Goal: Book appointment/travel/reservation

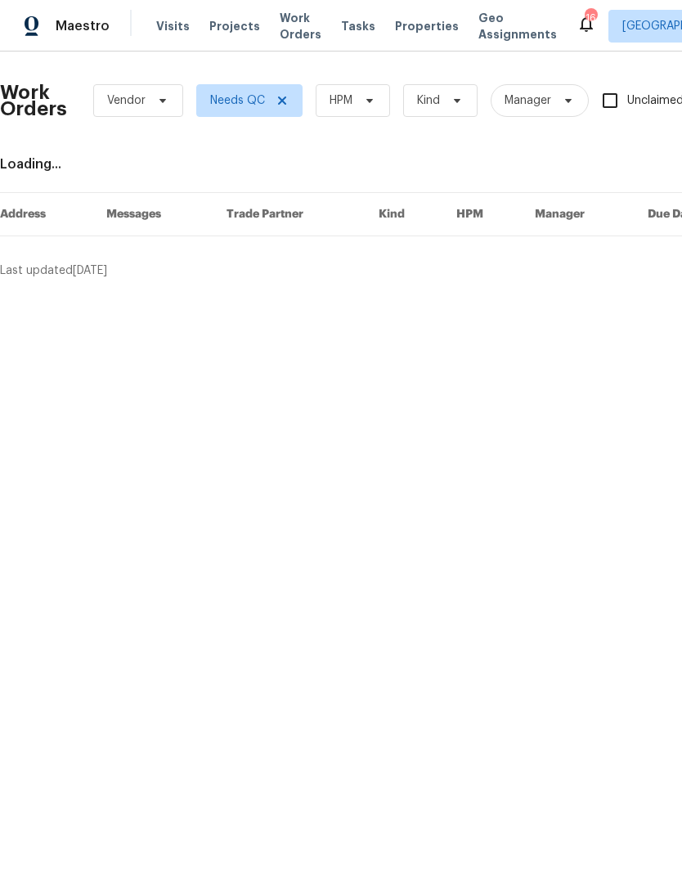
click at [158, 31] on span "Visits" at bounding box center [173, 26] width 34 height 16
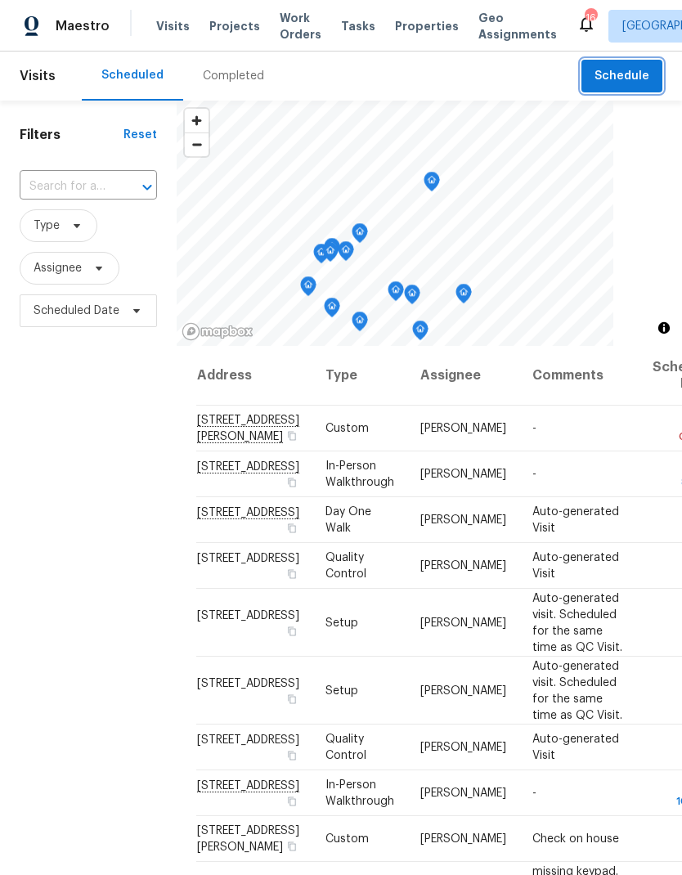
click at [623, 84] on span "Schedule" at bounding box center [622, 76] width 55 height 20
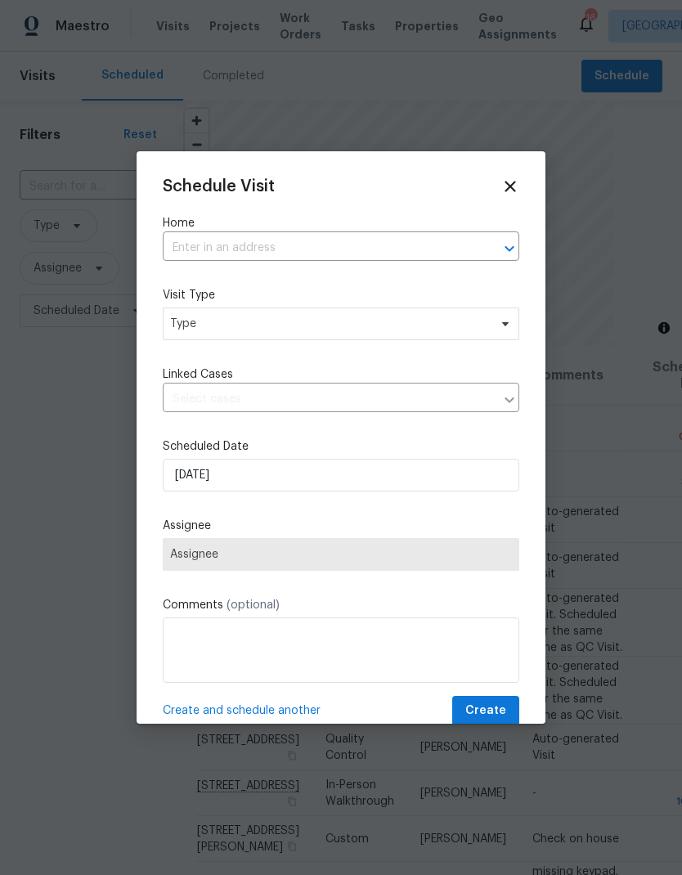
click at [245, 249] on input "text" at bounding box center [318, 248] width 311 height 25
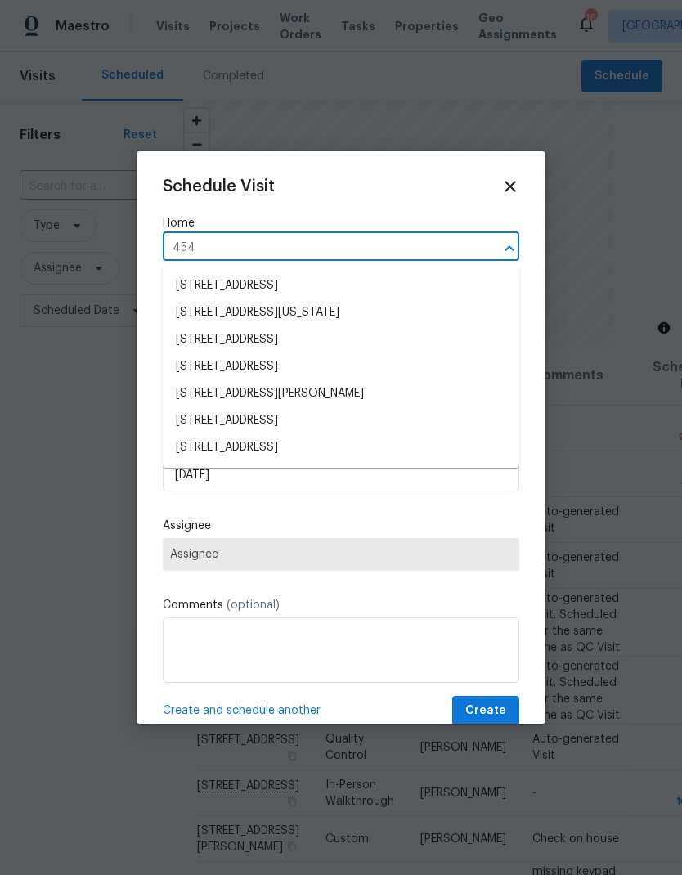
type input "4548"
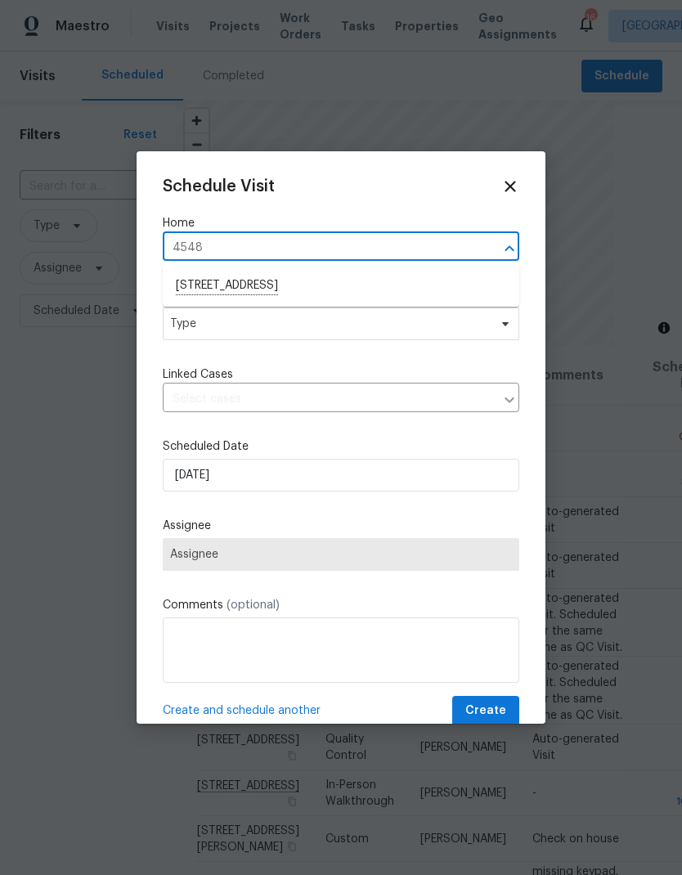
click at [301, 290] on li "[STREET_ADDRESS]" at bounding box center [341, 286] width 357 height 28
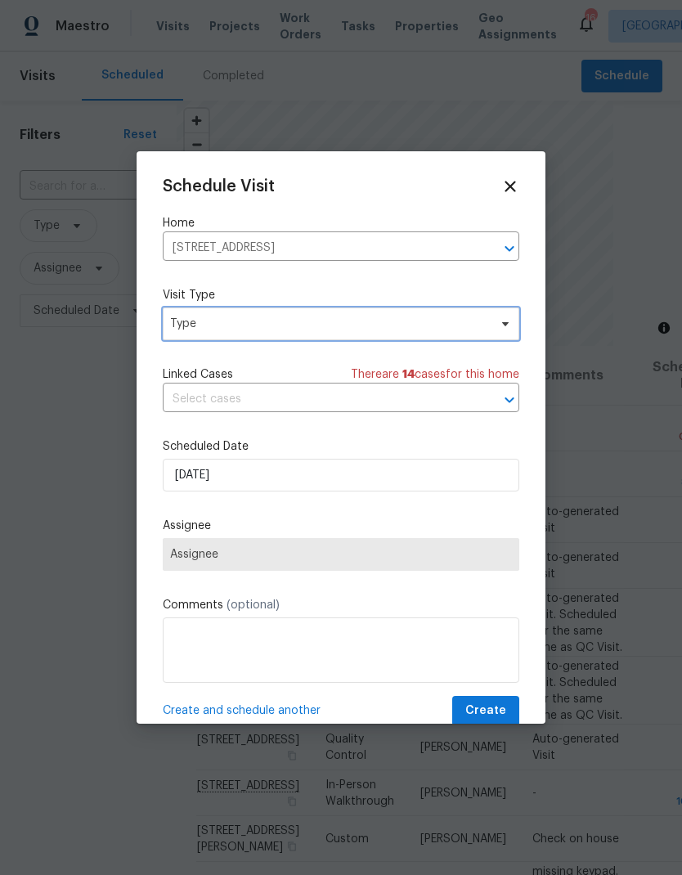
click at [268, 332] on span "Type" at bounding box center [329, 324] width 318 height 16
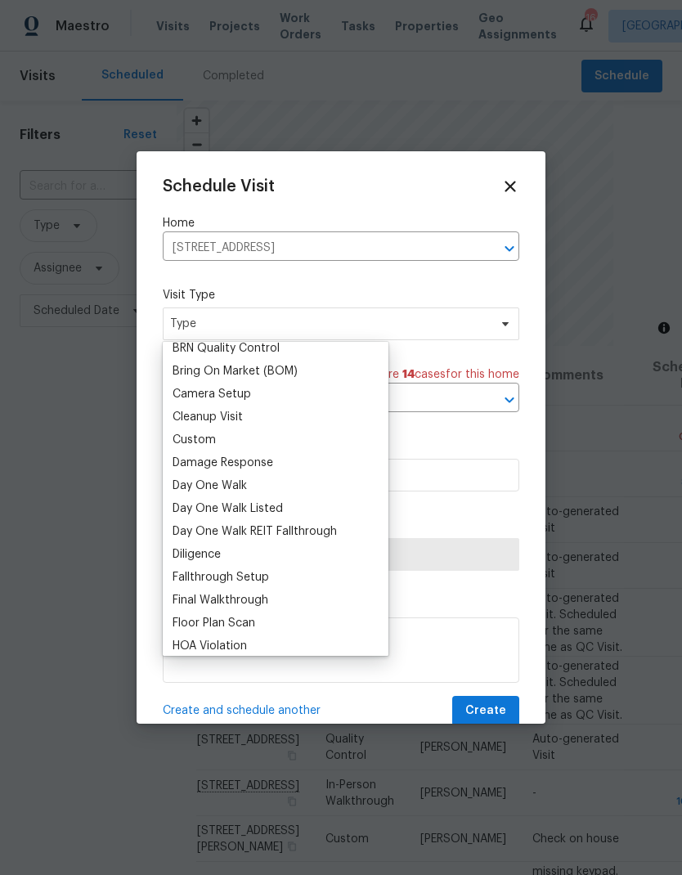
scroll to position [167, 0]
click at [209, 443] on div "Custom" at bounding box center [194, 442] width 43 height 16
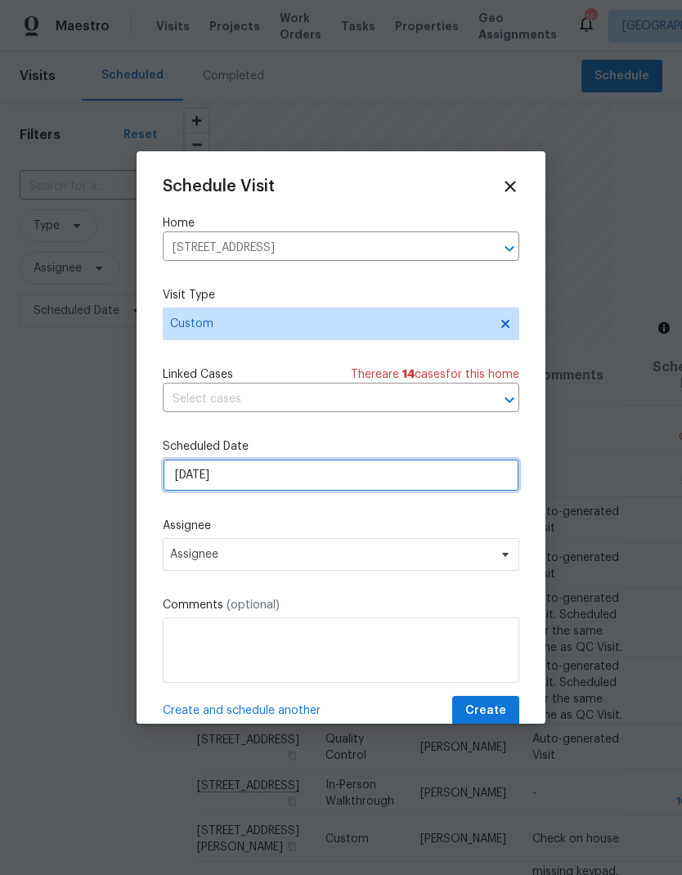
click at [269, 481] on input "[DATE]" at bounding box center [341, 475] width 357 height 33
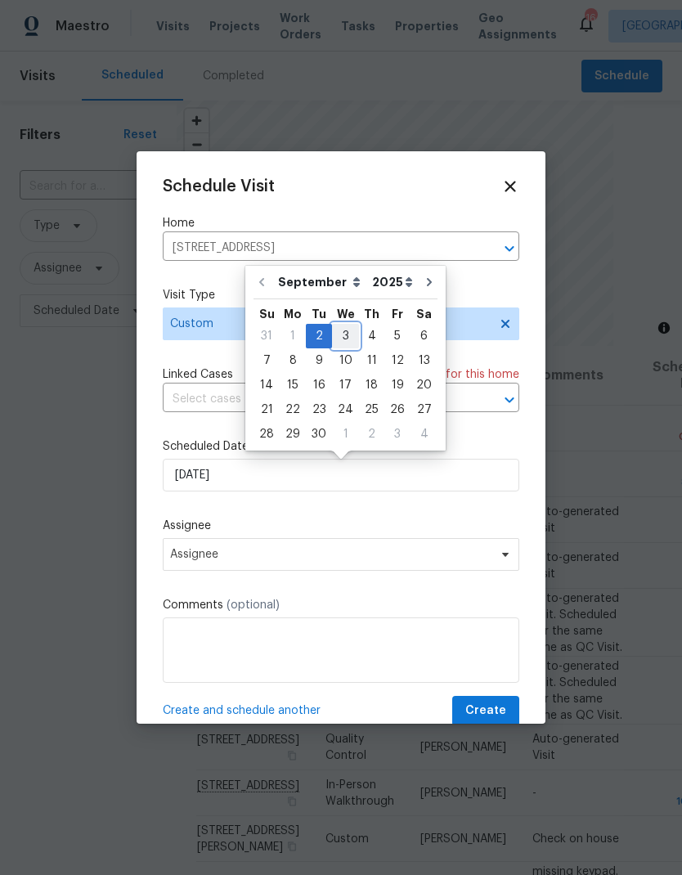
click at [340, 342] on div "3" at bounding box center [345, 336] width 27 height 23
type input "[DATE]"
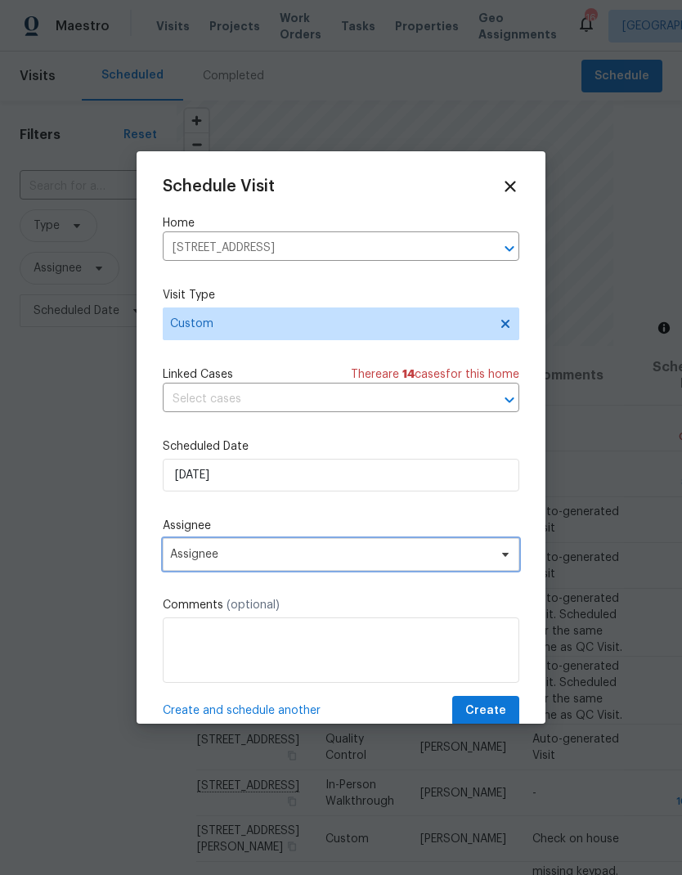
click at [278, 558] on span "Assignee" at bounding box center [330, 554] width 321 height 13
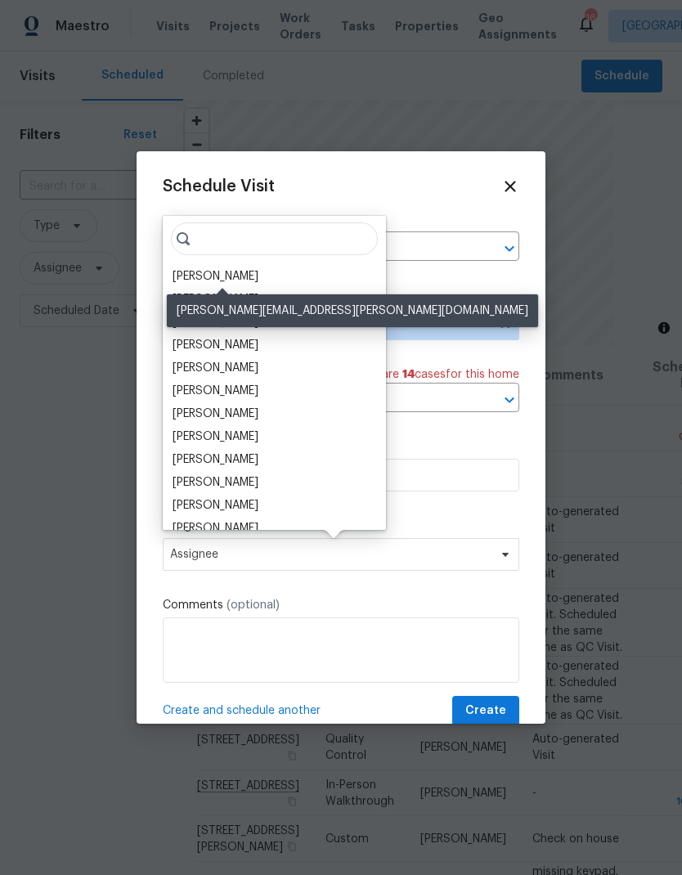
click at [259, 281] on div "[PERSON_NAME]" at bounding box center [216, 276] width 86 height 16
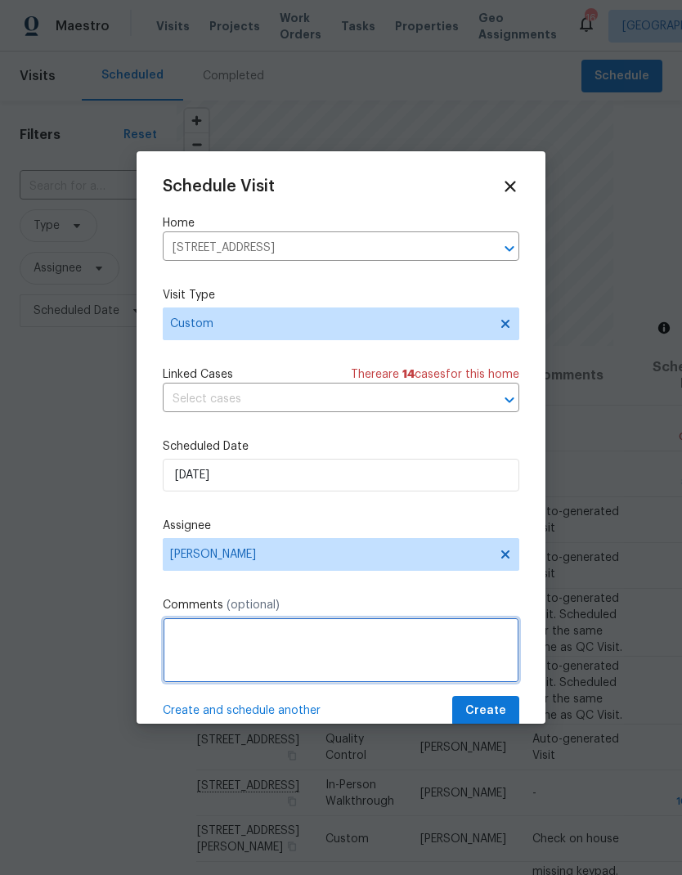
click at [361, 646] on textarea at bounding box center [341, 650] width 357 height 65
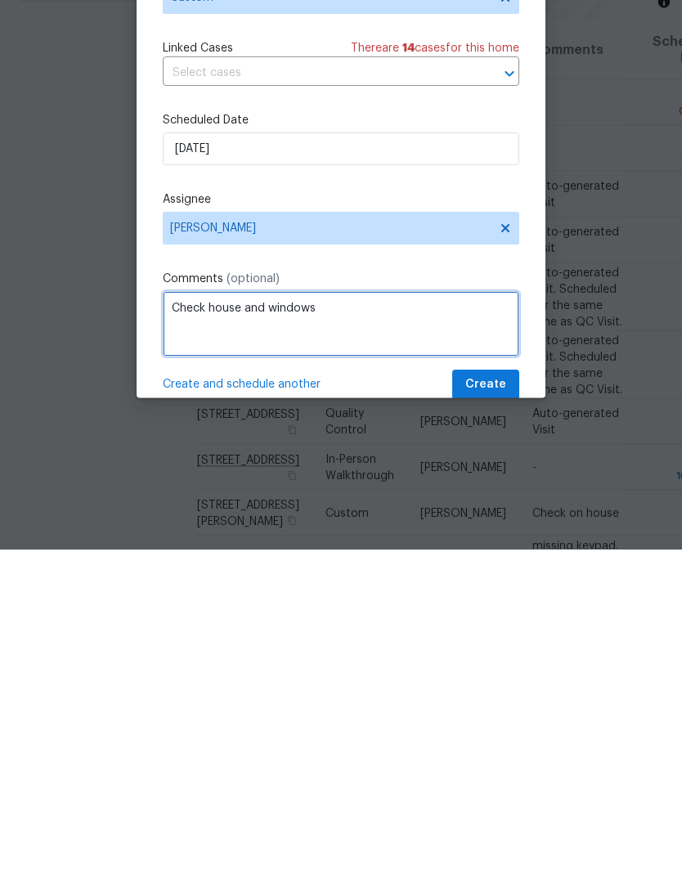
type textarea "Check house and windows"
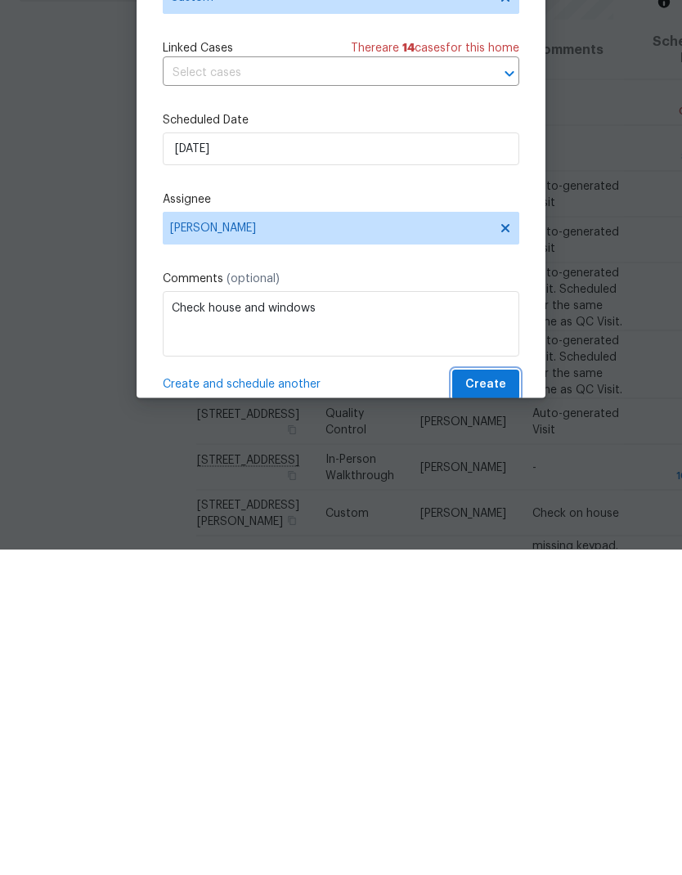
click at [497, 701] on span "Create" at bounding box center [486, 711] width 41 height 20
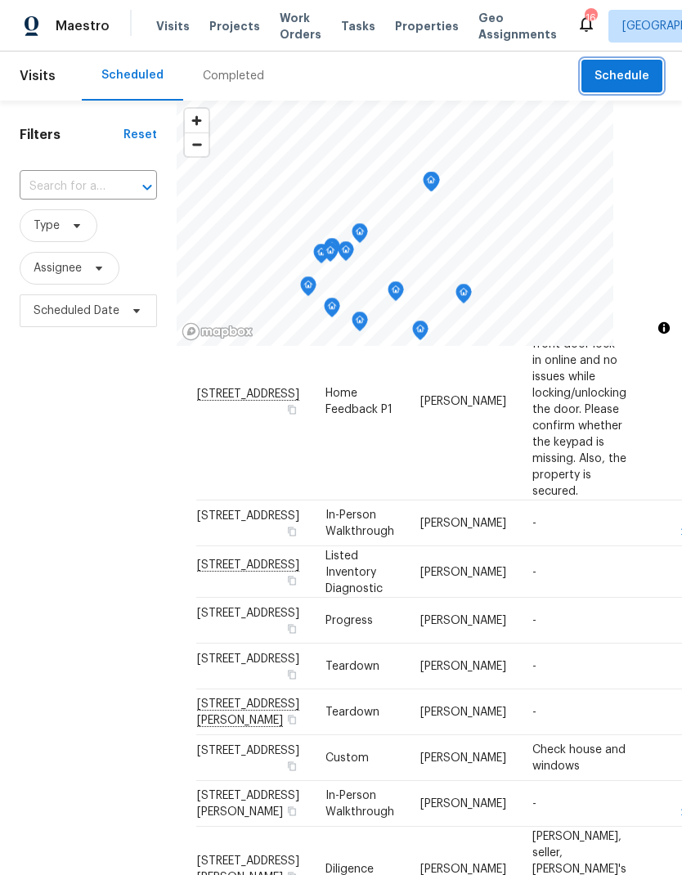
scroll to position [803, 0]
click at [0, 0] on icon at bounding box center [0, 0] width 0 height 0
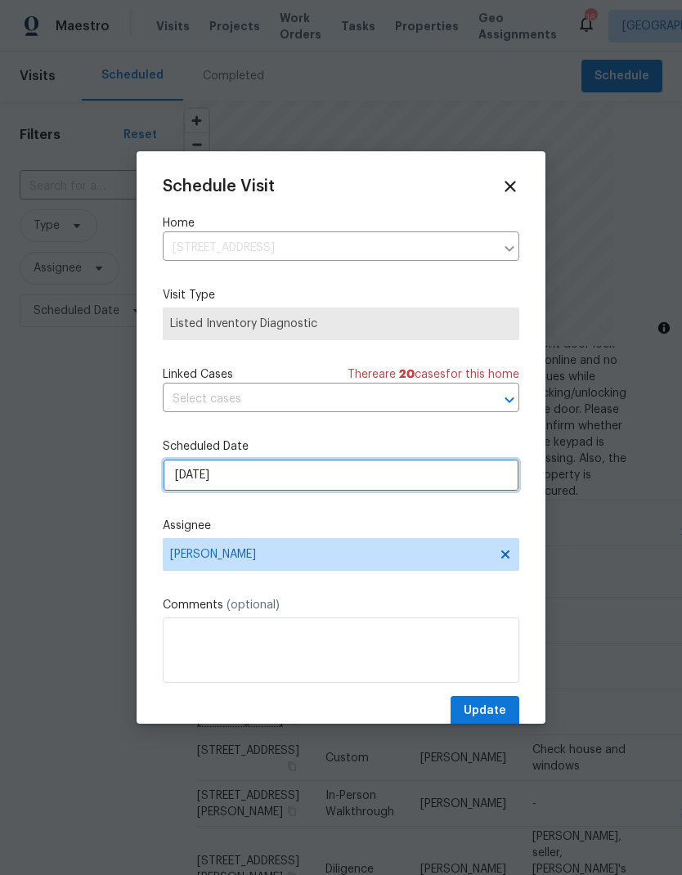
click at [277, 484] on input "[DATE]" at bounding box center [341, 475] width 357 height 33
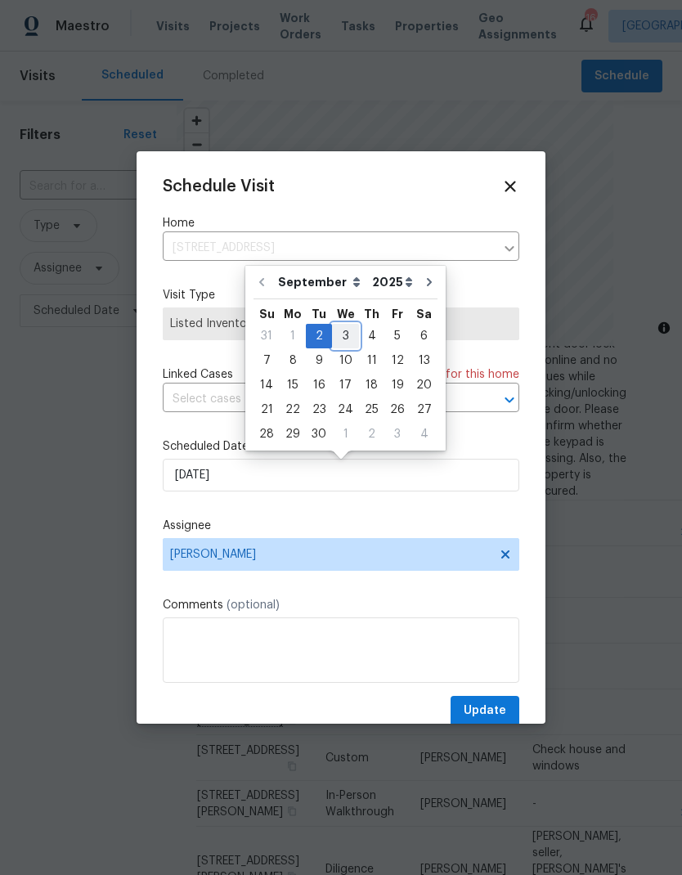
click at [348, 337] on div "3" at bounding box center [345, 336] width 27 height 23
type input "[DATE]"
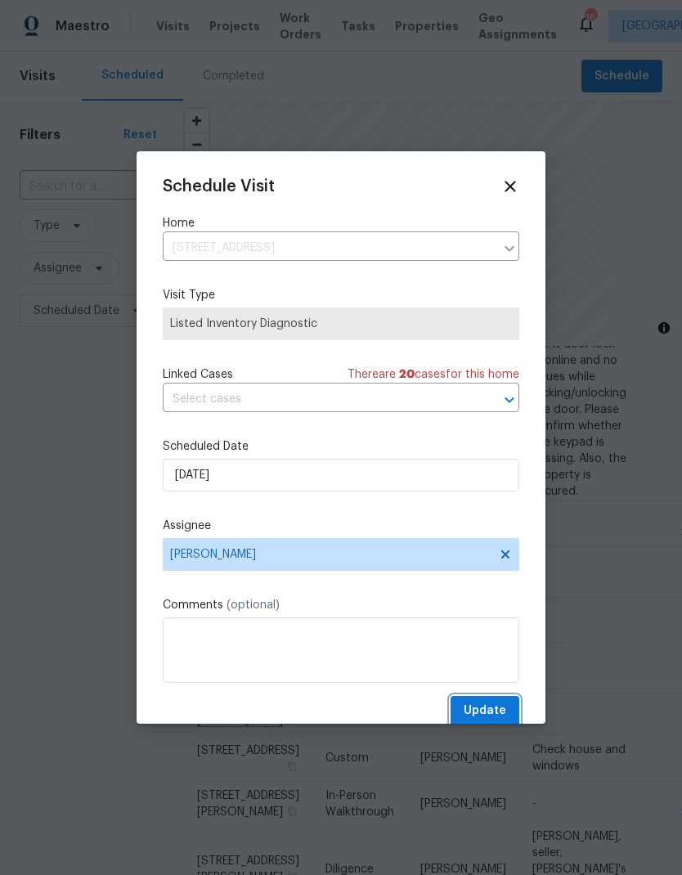
click at [502, 714] on span "Update" at bounding box center [485, 711] width 43 height 20
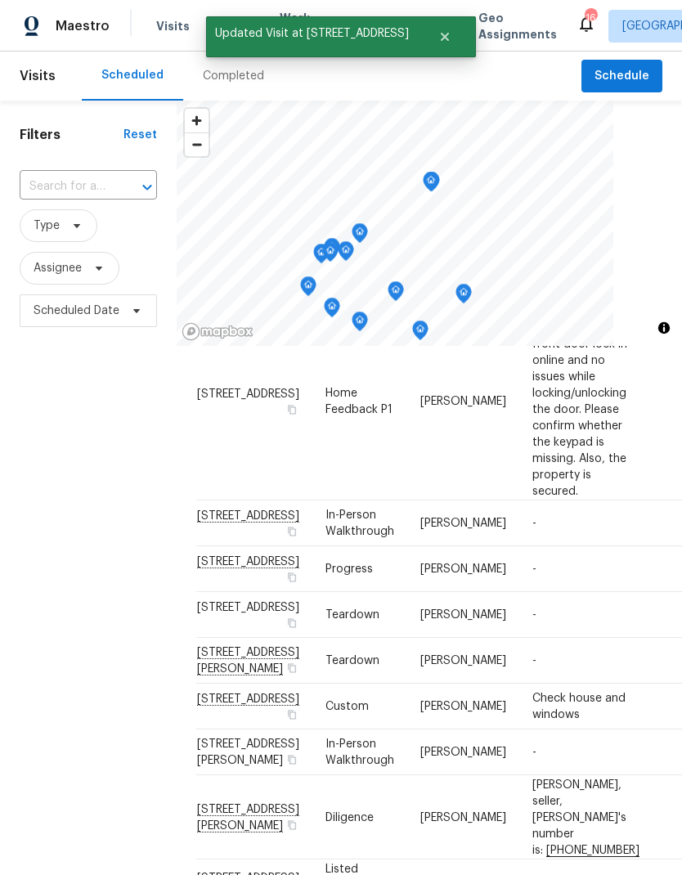
scroll to position [912, 0]
